Goal: Task Accomplishment & Management: Manage account settings

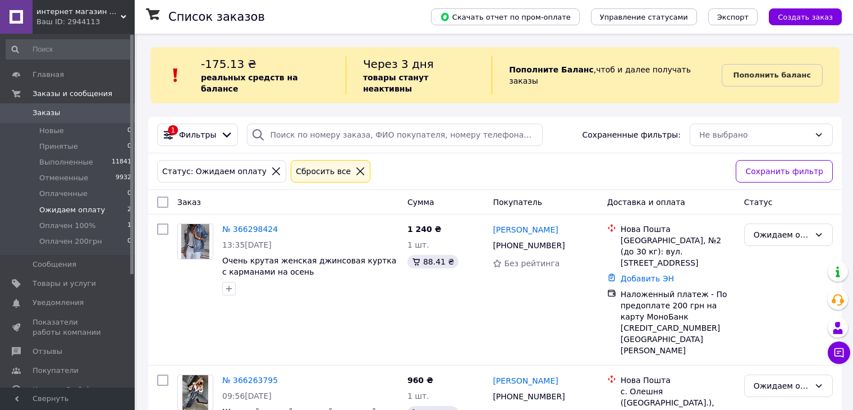
click at [242, 376] on link "№ 366263795" at bounding box center [250, 380] width 56 height 9
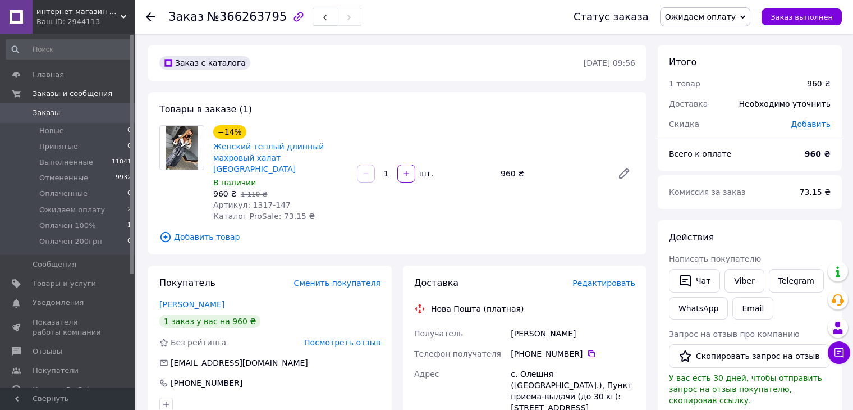
click at [294, 20] on icon "button" at bounding box center [299, 17] width 10 height 10
click at [292, 18] on icon "button" at bounding box center [298, 16] width 13 height 13
click at [146, 17] on icon at bounding box center [150, 16] width 9 height 9
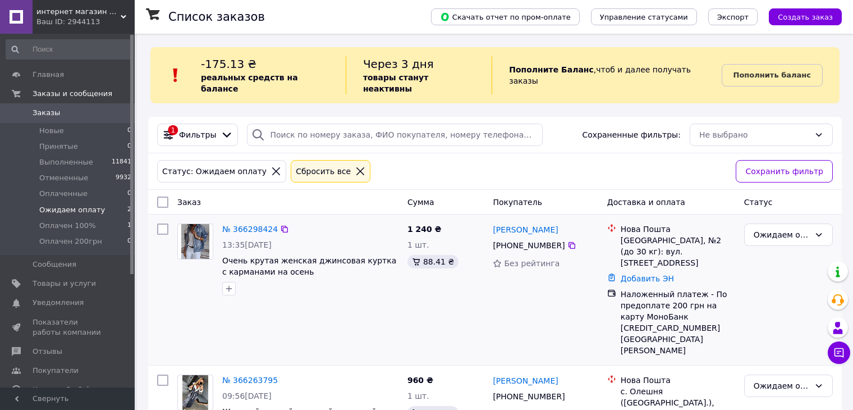
click at [247, 223] on div "№ 366298424" at bounding box center [250, 228] width 58 height 13
click at [246, 225] on link "№ 366298424" at bounding box center [250, 229] width 56 height 9
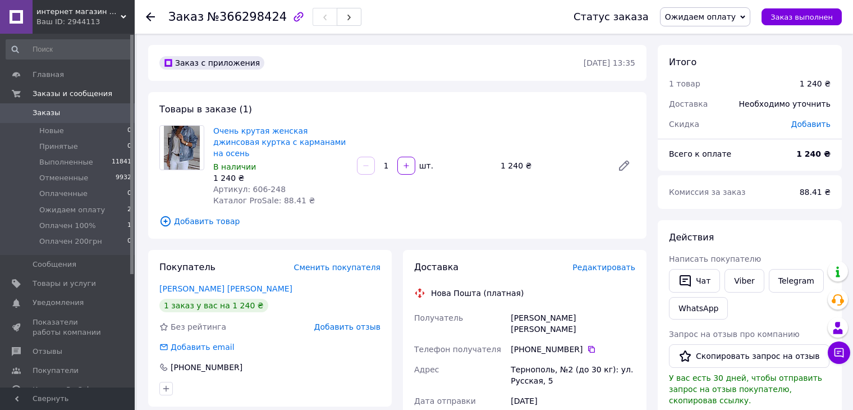
click at [332, 322] on span "Добавить отзыв" at bounding box center [347, 326] width 66 height 9
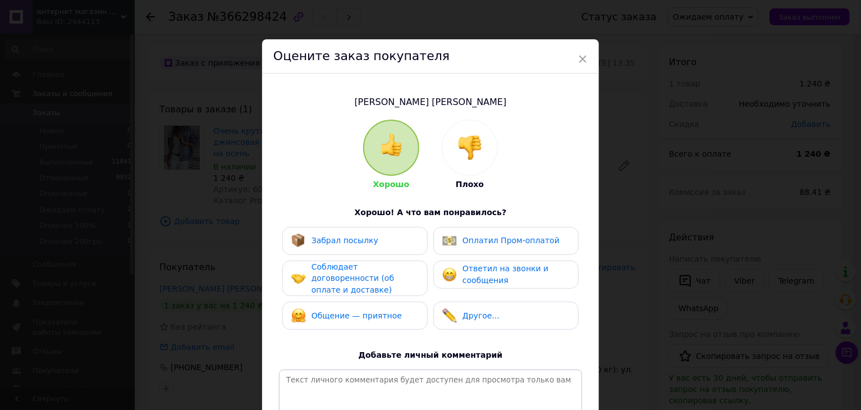
click at [447, 141] on div at bounding box center [469, 147] width 55 height 55
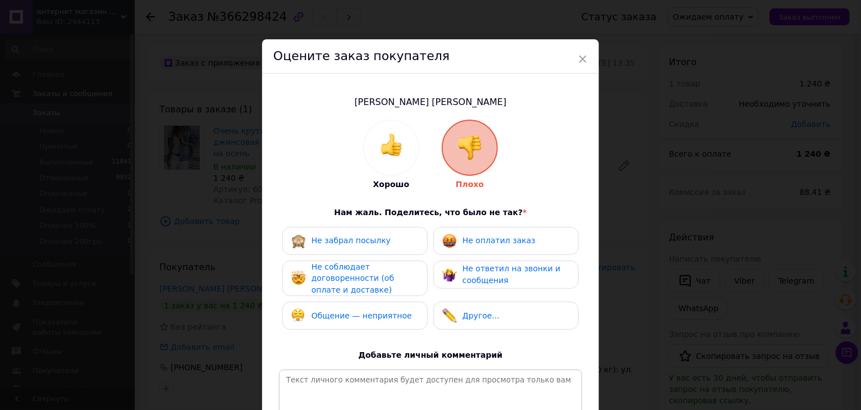
click at [491, 245] on span "Не оплатил заказ" at bounding box center [499, 240] width 73 height 9
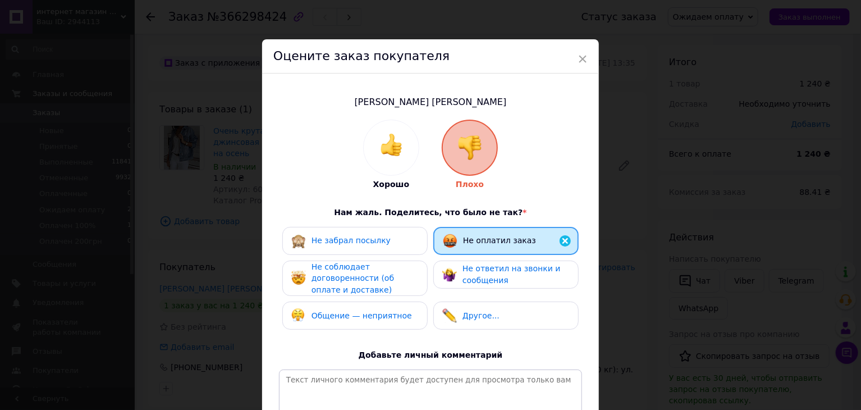
drag, startPoint x: 466, startPoint y: 247, endPoint x: 456, endPoint y: 254, distance: 11.7
click at [465, 248] on div "Не оплатил заказ" at bounding box center [505, 241] width 145 height 28
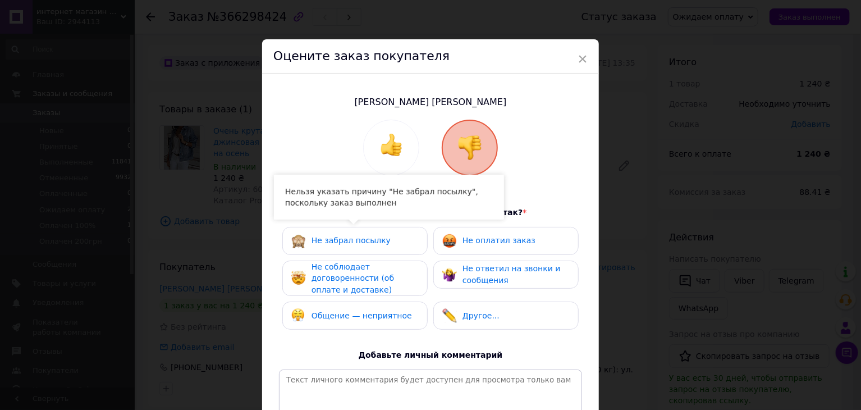
click at [396, 244] on div "Не забрал посылку" at bounding box center [354, 241] width 127 height 15
drag, startPoint x: 472, startPoint y: 236, endPoint x: 406, endPoint y: 276, distance: 76.8
click at [469, 238] on span "Не оплатил заказ" at bounding box center [499, 240] width 73 height 9
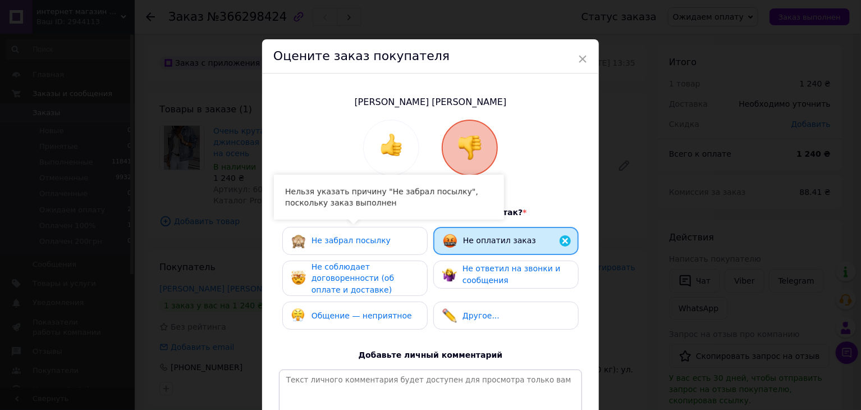
drag, startPoint x: 401, startPoint y: 278, endPoint x: 449, endPoint y: 268, distance: 48.2
click at [394, 275] on span "Не соблюдает договоренности (об оплате и доставке)" at bounding box center [353, 278] width 83 height 32
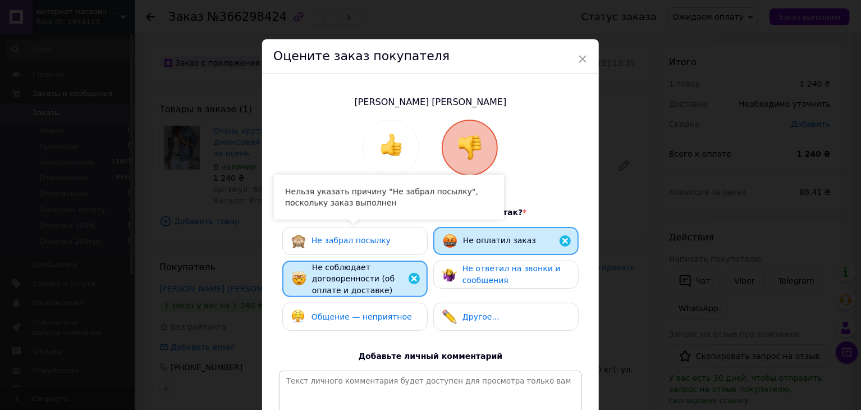
drag, startPoint x: 469, startPoint y: 275, endPoint x: 462, endPoint y: 280, distance: 8.8
click at [468, 276] on div "Не ответил на звонки и сообщения" at bounding box center [516, 274] width 107 height 23
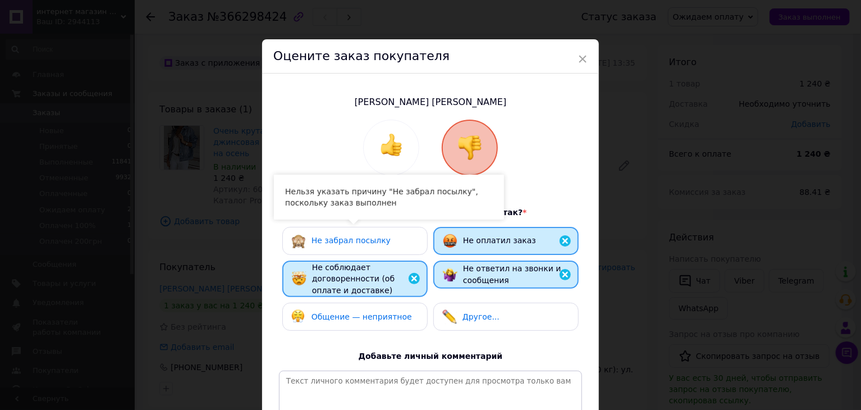
drag, startPoint x: 392, startPoint y: 327, endPoint x: 442, endPoint y: 327, distance: 50.0
click at [392, 327] on div "Общение — неприятное" at bounding box center [354, 317] width 145 height 28
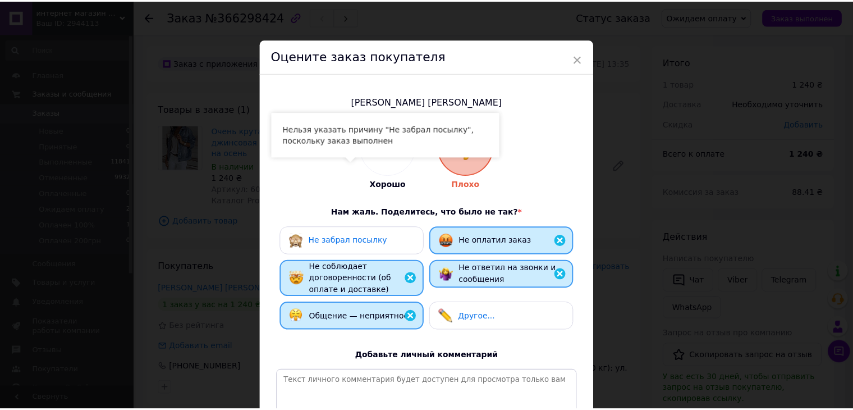
scroll to position [146, 0]
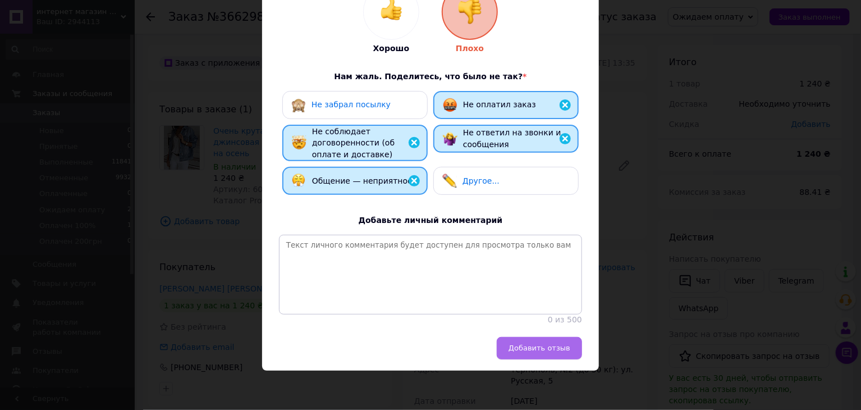
click at [525, 343] on button "Добавить отзыв" at bounding box center [539, 348] width 85 height 22
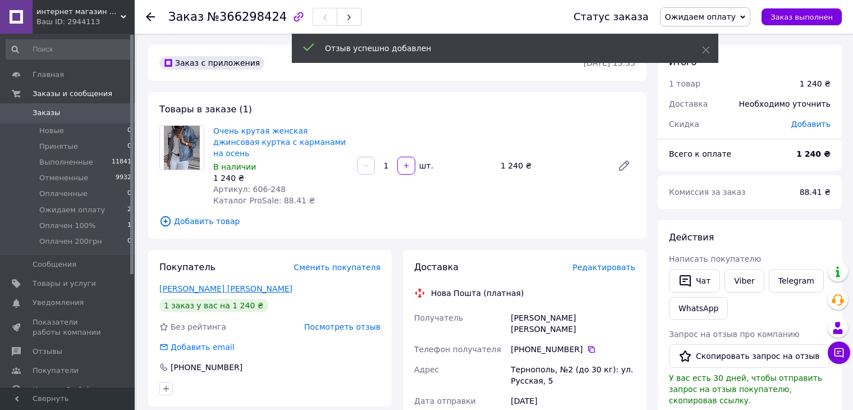
click at [189, 284] on link "Паращук Софія" at bounding box center [225, 288] width 133 height 9
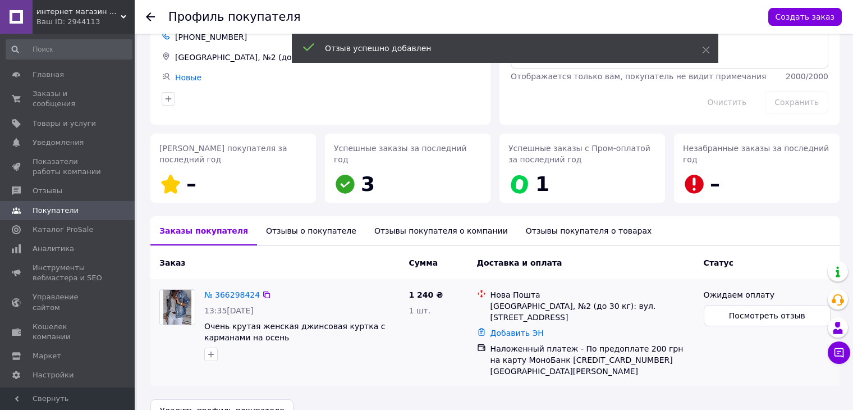
scroll to position [81, 0]
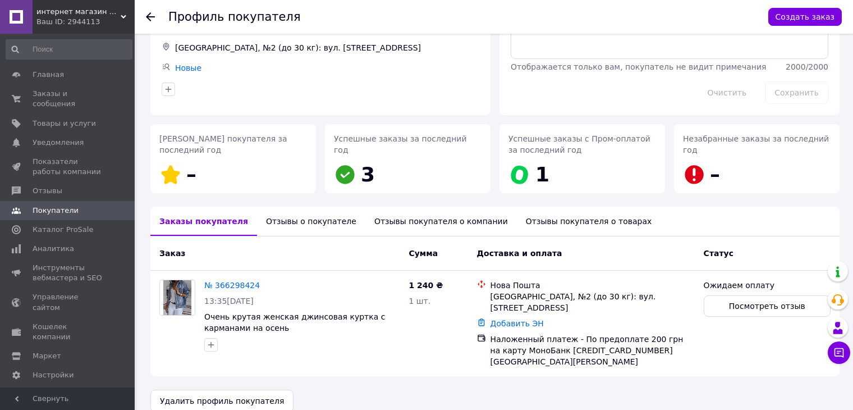
click at [268, 222] on div "Отзывы о покупателе" at bounding box center [311, 221] width 108 height 29
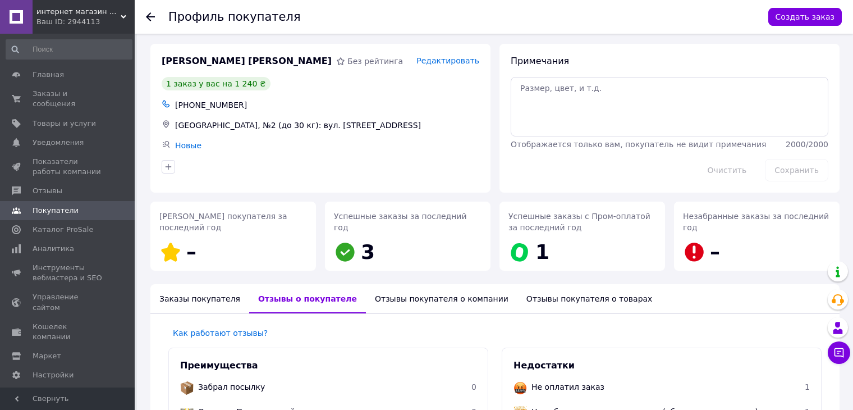
scroll to position [0, 0]
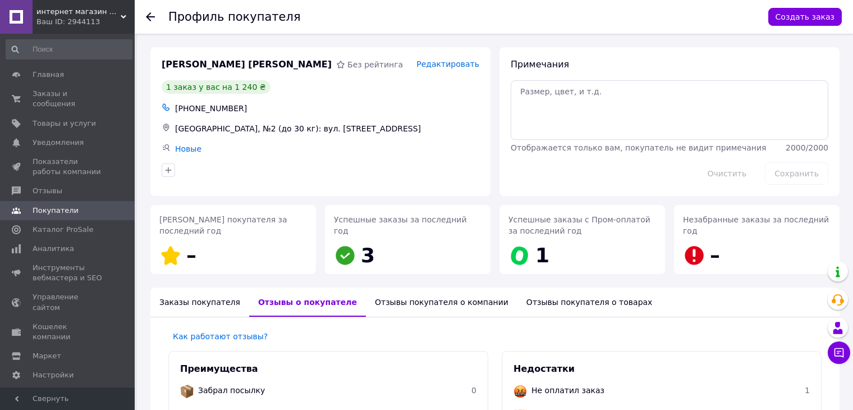
click at [148, 17] on use at bounding box center [150, 16] width 9 height 9
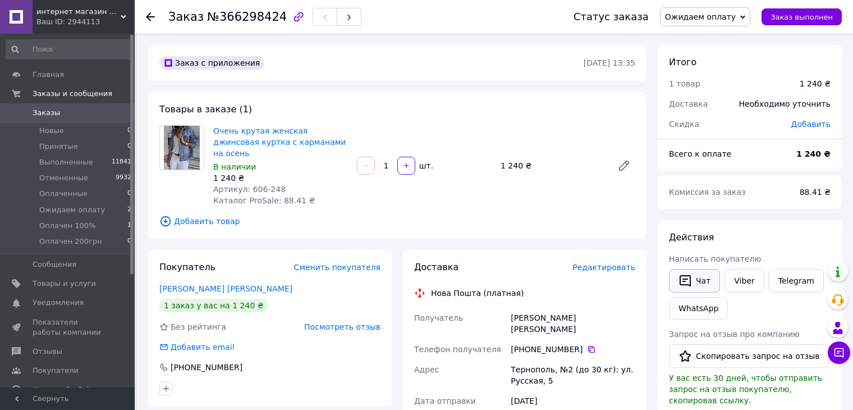
click at [701, 283] on button "Чат" at bounding box center [694, 281] width 51 height 24
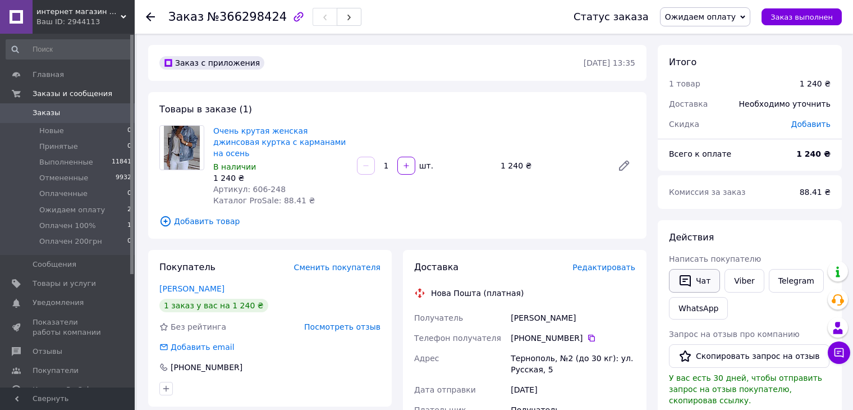
click at [713, 284] on button "Чат" at bounding box center [694, 281] width 51 height 24
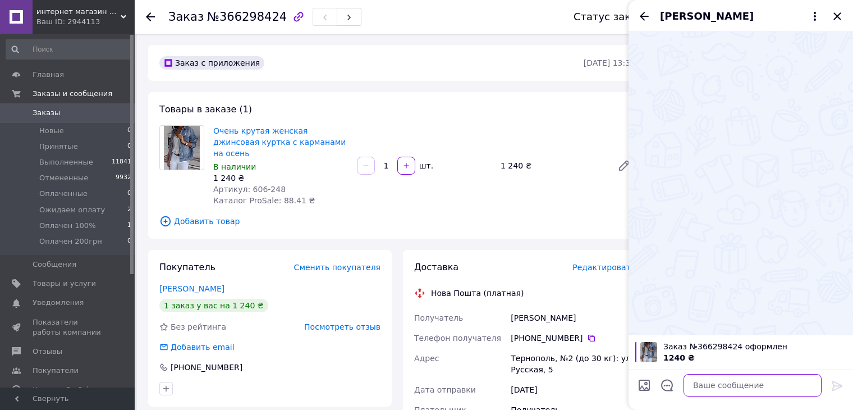
paste textarea "Карта МоноБанк 44411144059510454 Палаткін Олександр promoda.com.ua після оплати…"
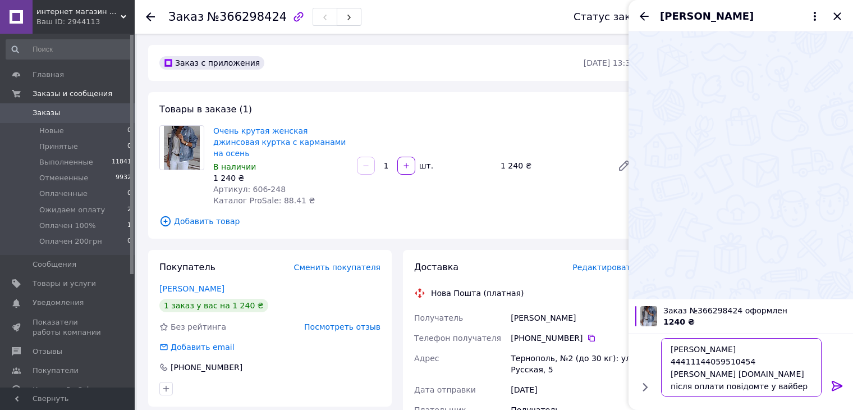
type textarea "Карта МоноБанк 44411144059510454 Палаткін Олександр promoda.com.ua після оплати…"
click at [839, 386] on icon at bounding box center [837, 386] width 11 height 10
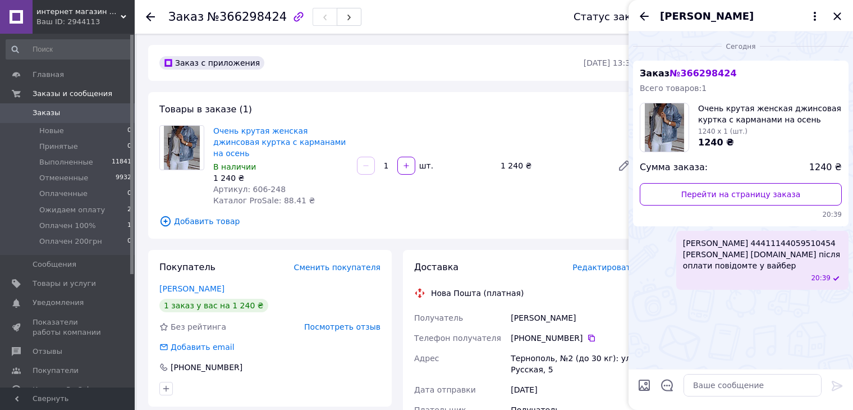
click at [644, 15] on icon "Назад" at bounding box center [644, 16] width 13 height 13
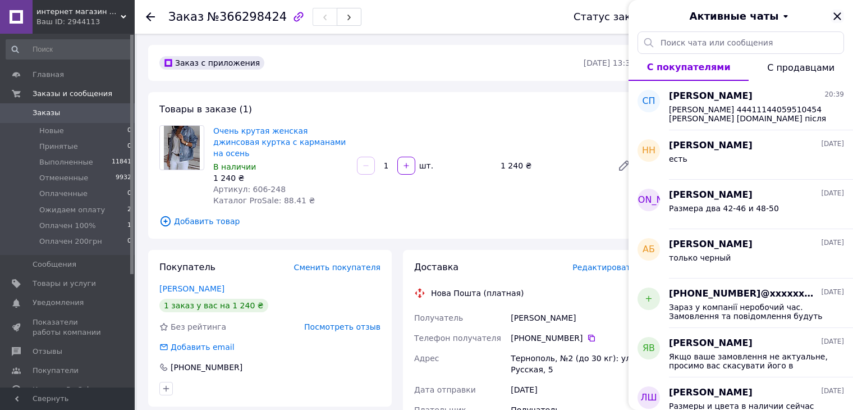
click at [837, 19] on icon "Закрыть" at bounding box center [837, 16] width 13 height 13
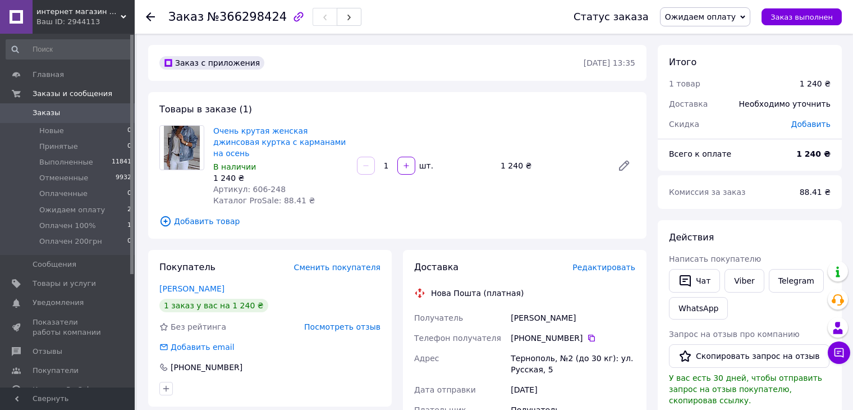
click at [152, 21] on div at bounding box center [150, 16] width 9 height 11
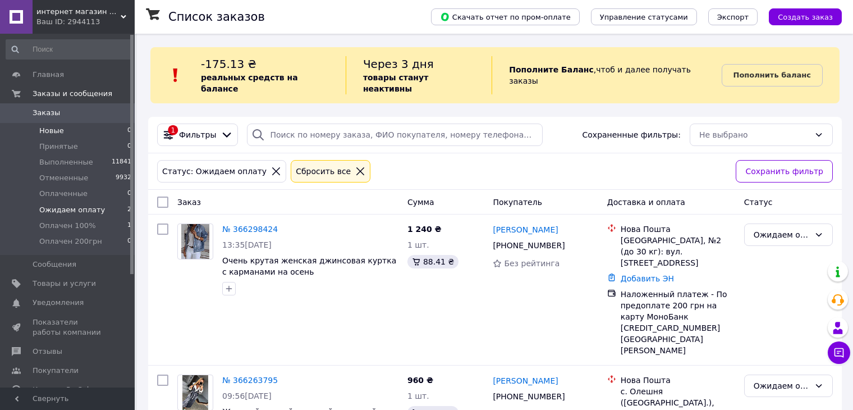
click at [71, 133] on li "Новые 0" at bounding box center [69, 131] width 138 height 16
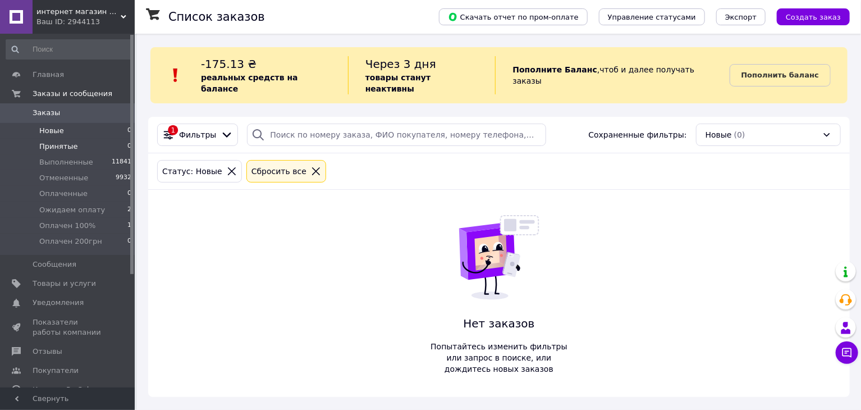
click at [64, 148] on span "Принятые" at bounding box center [58, 146] width 39 height 10
click at [102, 225] on li "Оплачен 100% 1" at bounding box center [69, 226] width 138 height 16
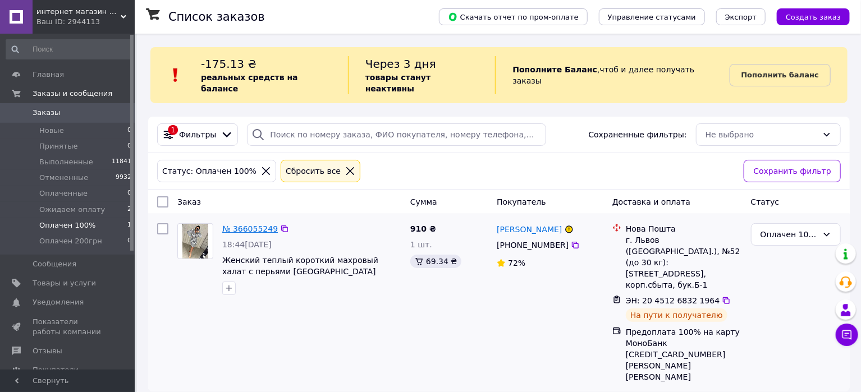
click at [249, 225] on link "№ 366055249" at bounding box center [250, 229] width 56 height 9
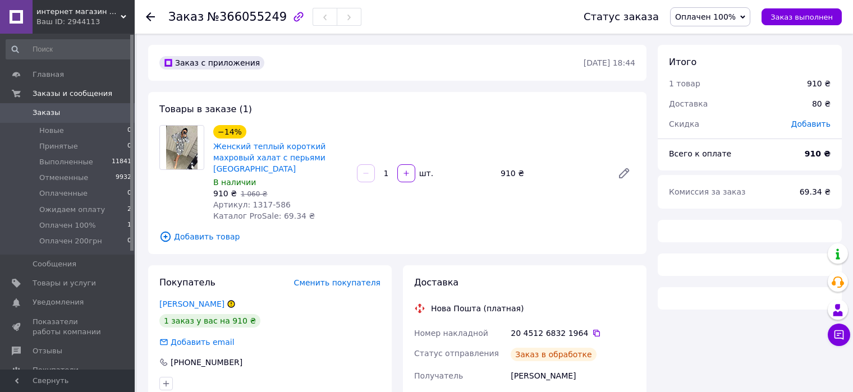
scroll to position [168, 0]
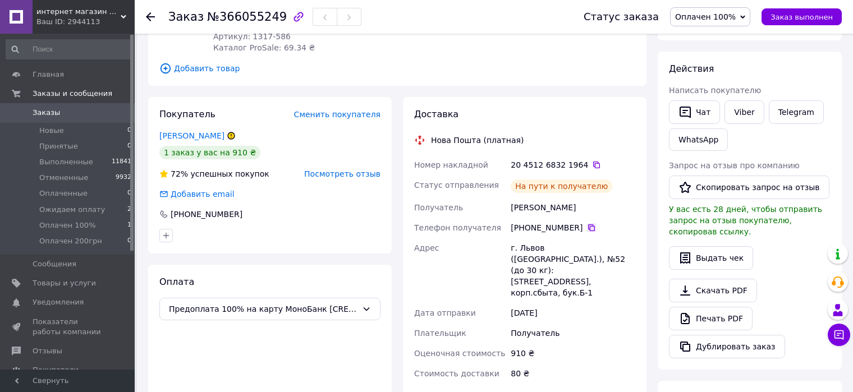
click at [587, 223] on icon at bounding box center [591, 227] width 9 height 9
drag, startPoint x: 801, startPoint y: 2, endPoint x: 799, endPoint y: 8, distance: 6.0
click at [801, 4] on div "Статус заказа Оплачен 100% Принят Выполнен Отменен Оплаченный Ожидаем оплату Оп…" at bounding box center [701, 17] width 281 height 34
click at [793, 25] on button "Заказ выполнен" at bounding box center [802, 16] width 80 height 17
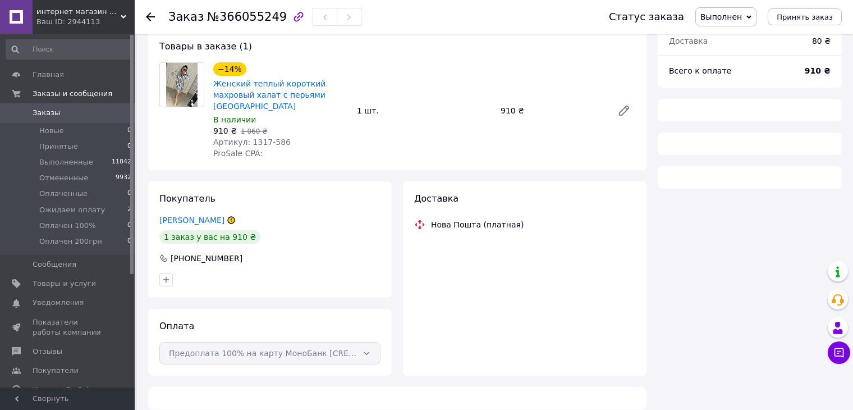
scroll to position [103, 0]
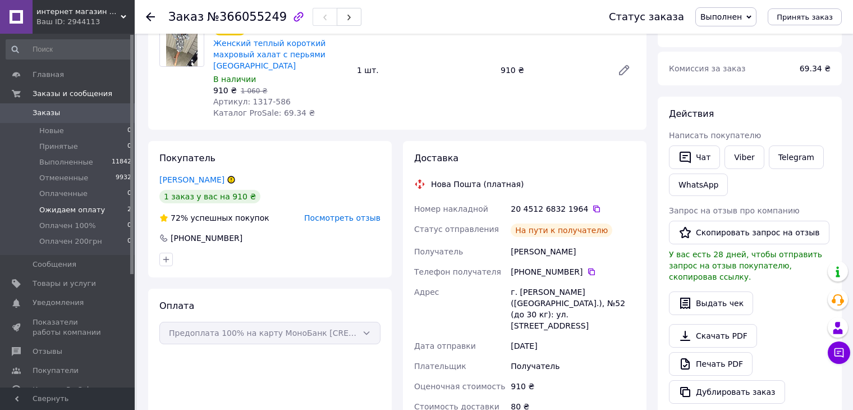
click at [76, 217] on li "Ожидаем оплату 2" at bounding box center [69, 210] width 138 height 16
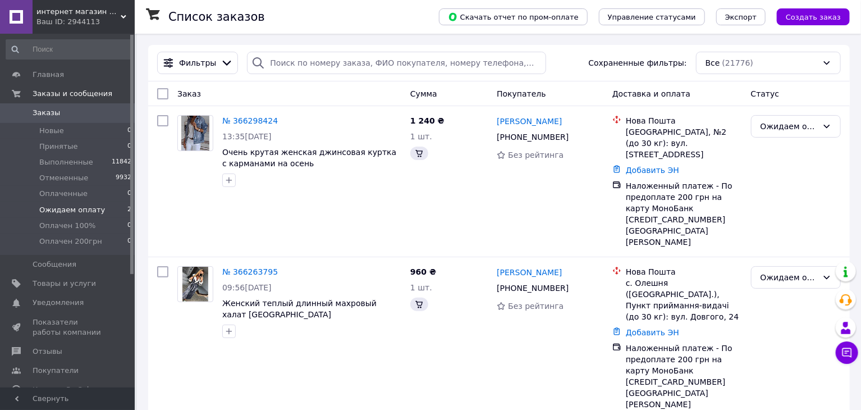
click at [89, 213] on span "Ожидаем оплату" at bounding box center [72, 210] width 66 height 10
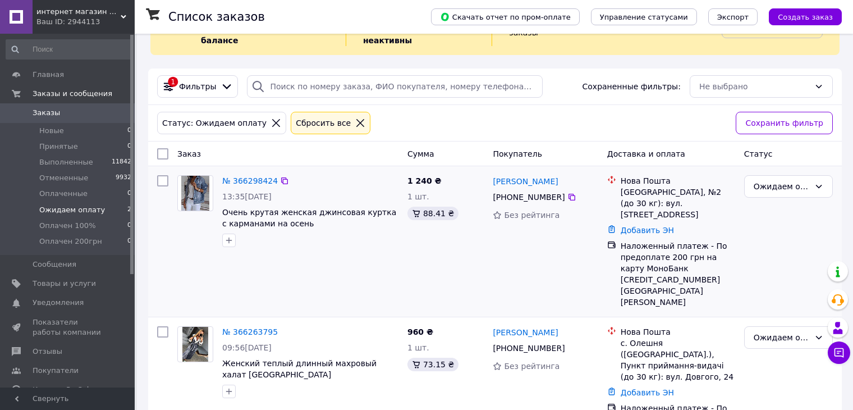
scroll to position [49, 0]
